Goal: Information Seeking & Learning: Learn about a topic

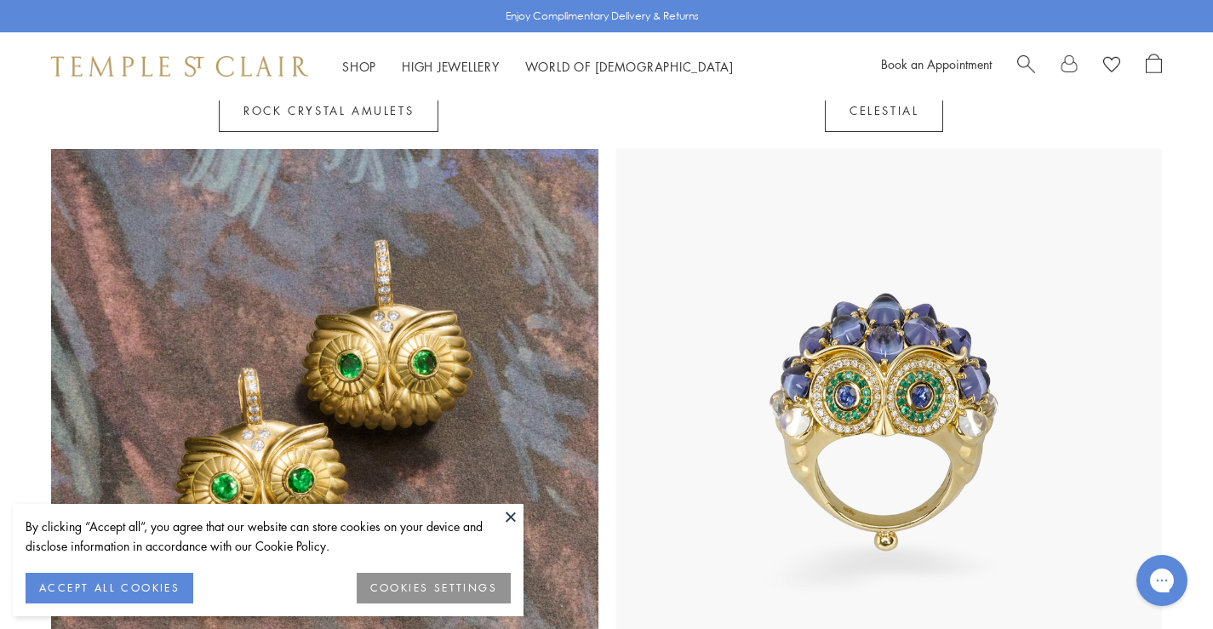
scroll to position [1436, 0]
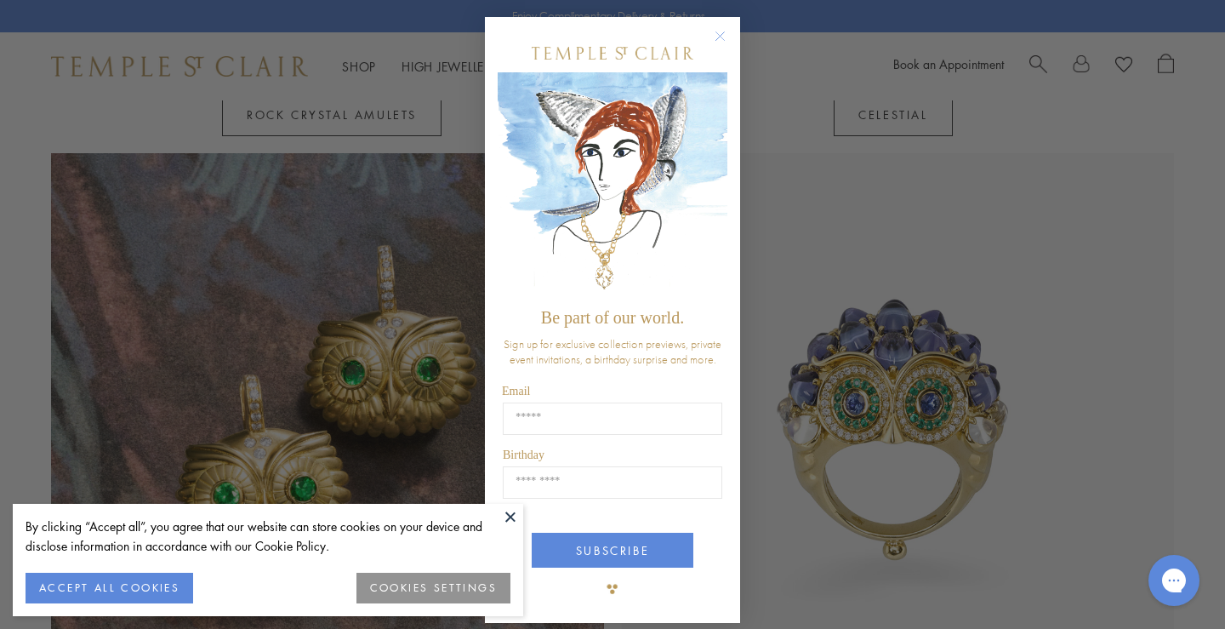
click at [715, 33] on circle "Close dialog" at bounding box center [721, 36] width 20 height 20
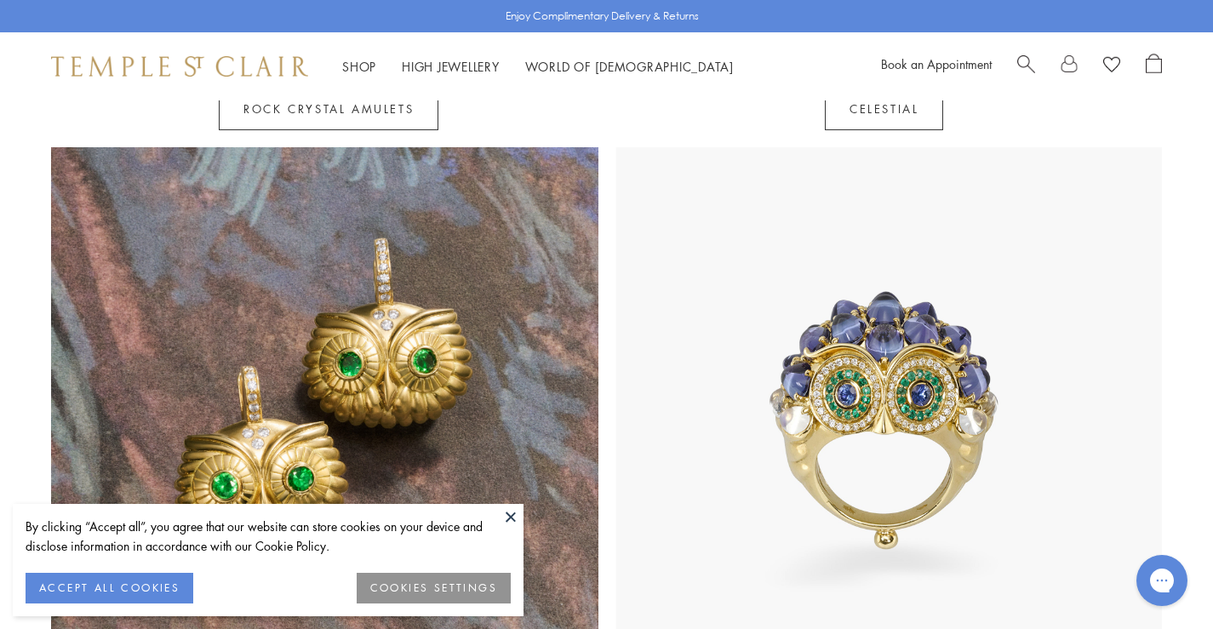
click at [123, 590] on button "ACCEPT ALL COOKIES" at bounding box center [110, 588] width 168 height 31
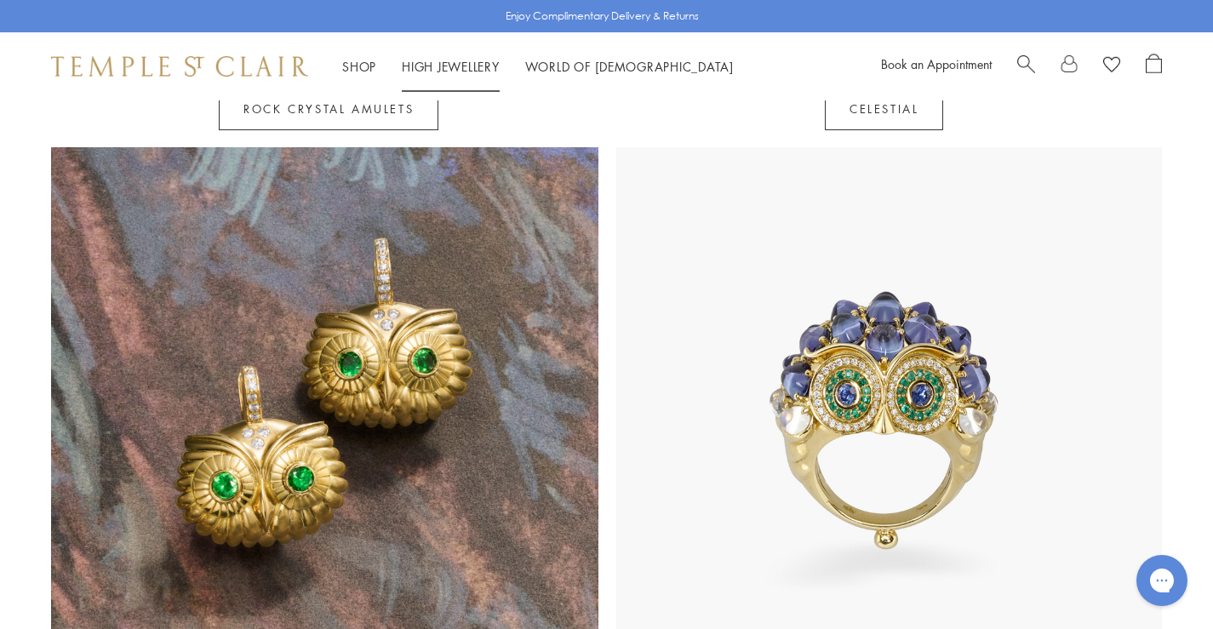
click at [438, 64] on link "High Jewellery High Jewellery" at bounding box center [451, 66] width 98 height 17
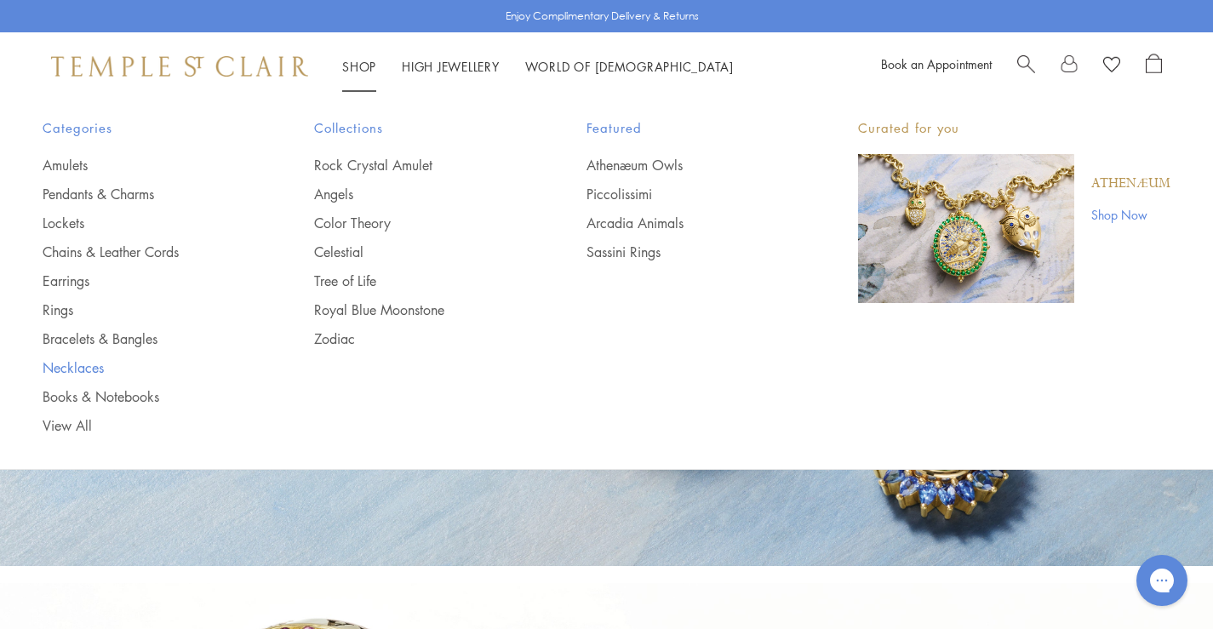
click at [77, 363] on link "Necklaces" at bounding box center [144, 367] width 203 height 19
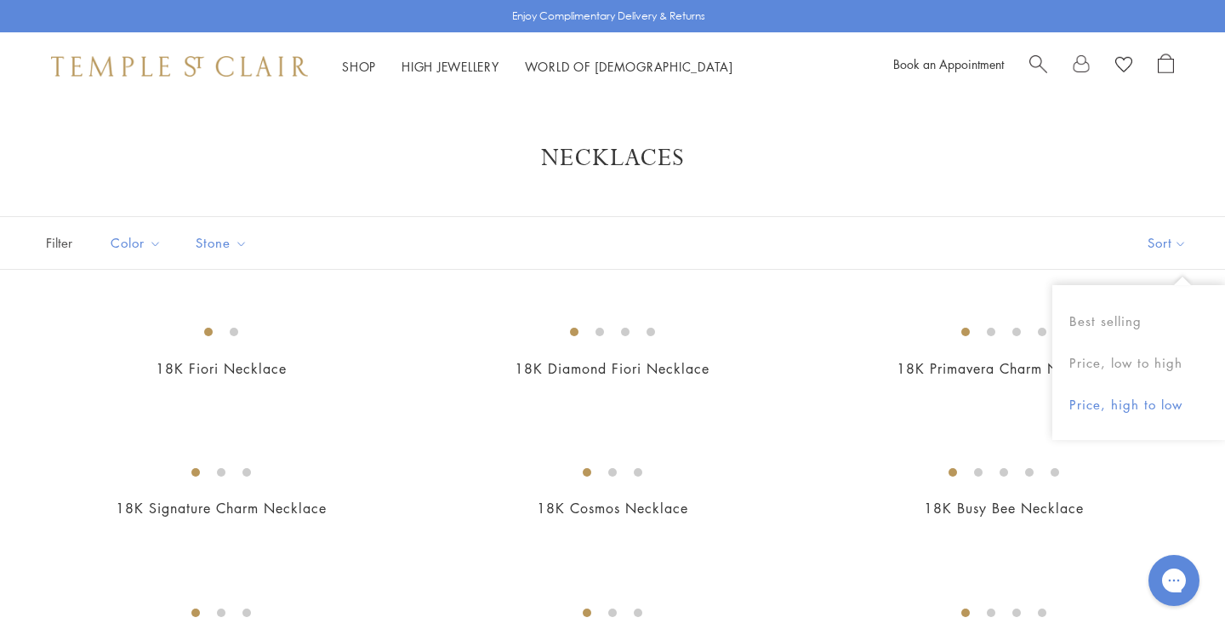
click at [1146, 408] on button "Price, high to low" at bounding box center [1139, 405] width 173 height 42
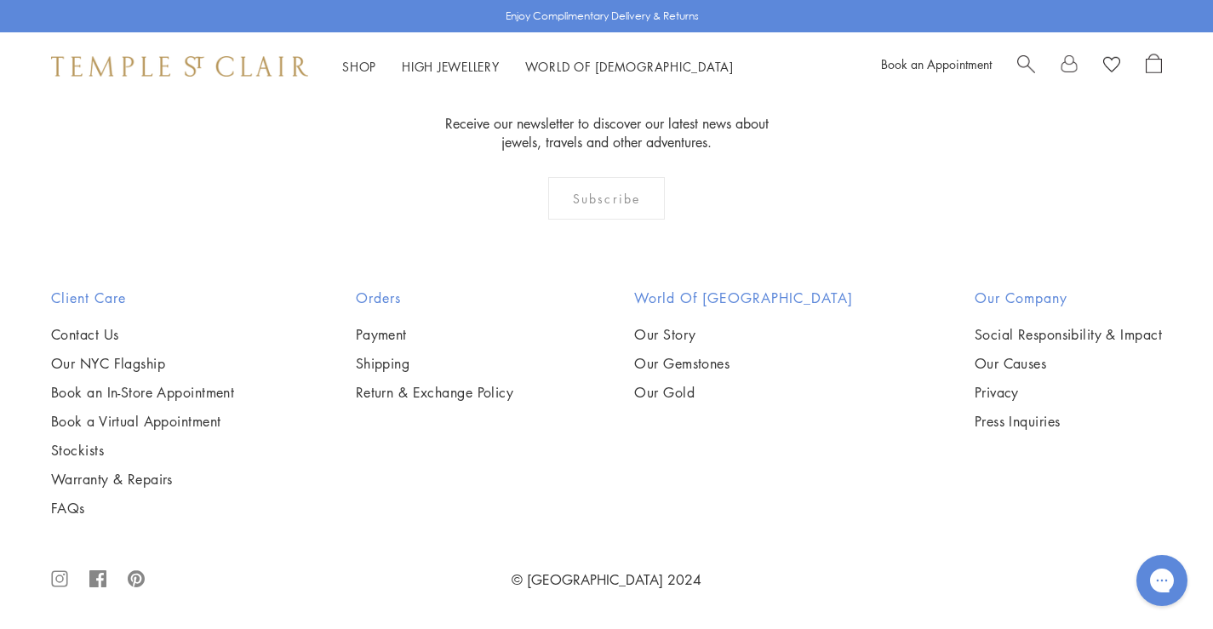
scroll to position [4108, 0]
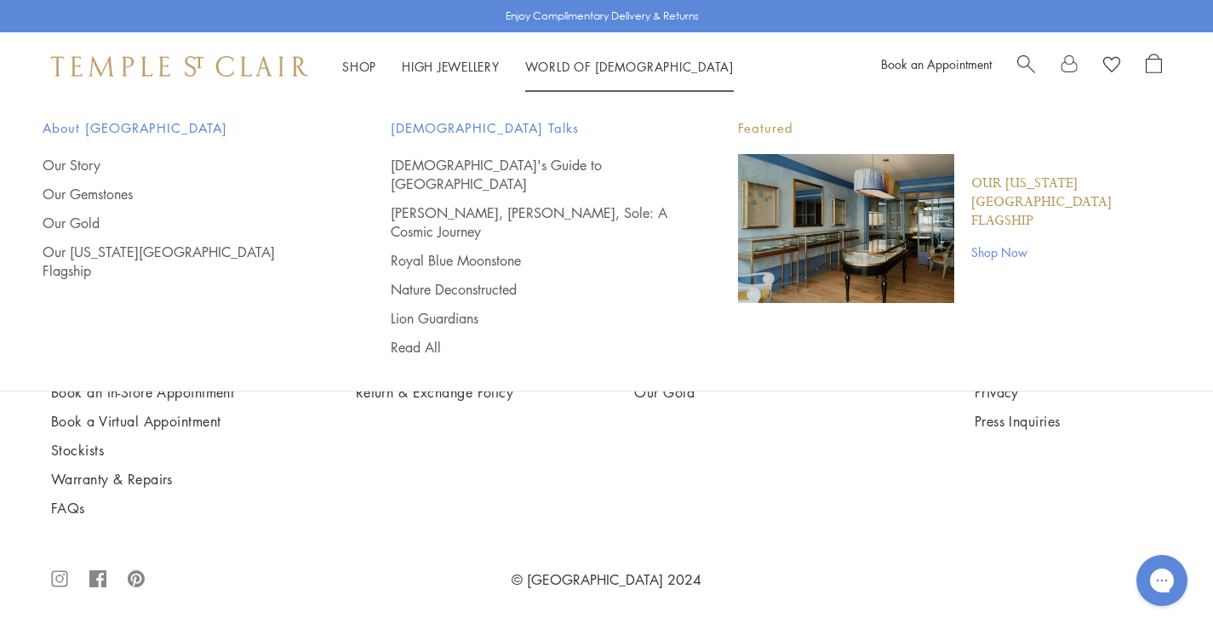
click at [581, 56] on li "World of Temple World of Temple About Temple St. Clair Our Story Our Gemstones …" at bounding box center [629, 66] width 208 height 21
click at [449, 309] on link "Lion Guardians" at bounding box center [531, 318] width 280 height 19
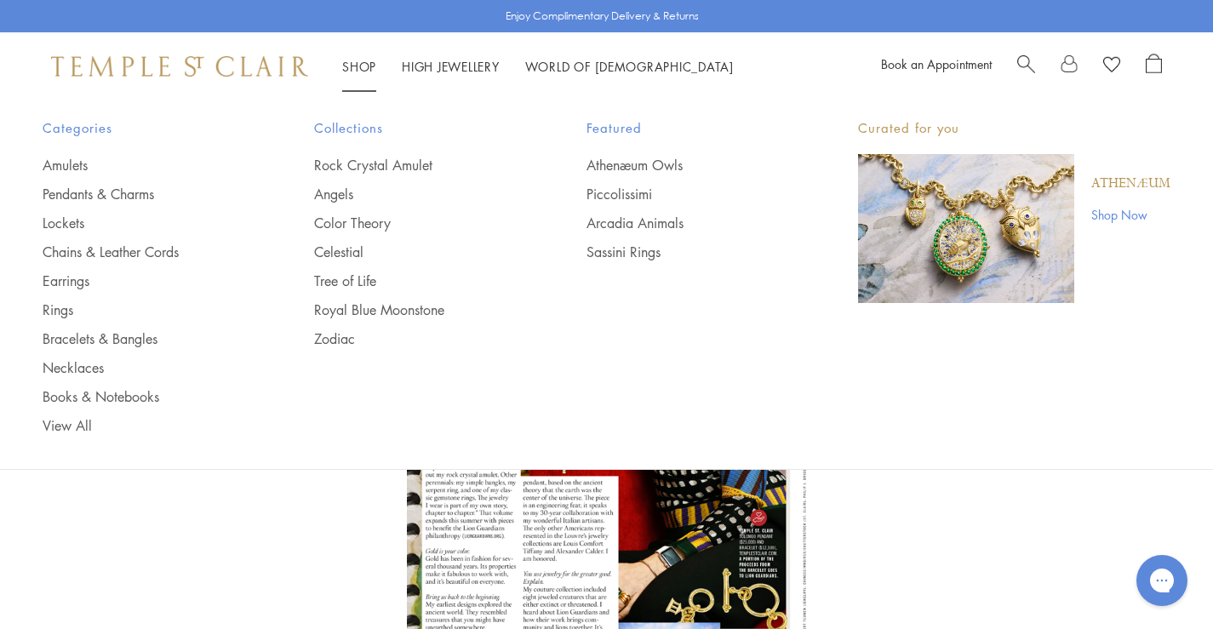
scroll to position [1529, 0]
